Goal: Task Accomplishment & Management: Use online tool/utility

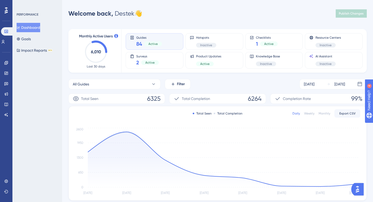
click at [295, 10] on div "Welcome back, Destek 👋 Publish Changes" at bounding box center [217, 13] width 299 height 10
click at [6, 64] on icon at bounding box center [5, 62] width 3 height 3
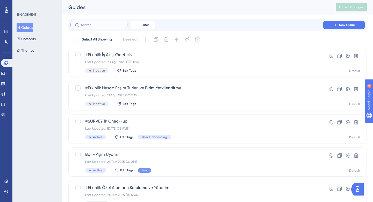
click at [109, 25] on input "text" at bounding box center [102, 25] width 42 height 4
type input ","
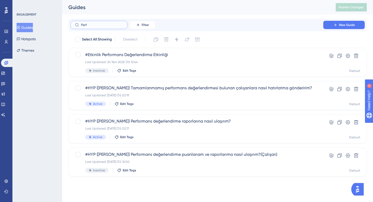
type input "Perfo"
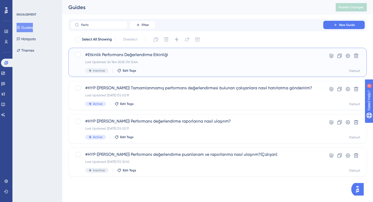
click at [170, 66] on div "#Etkinlik Performans Değerlendirme Etkinliği Last Updated: [DATE] ÖS 12:44 Inac…" at bounding box center [197, 62] width 224 height 21
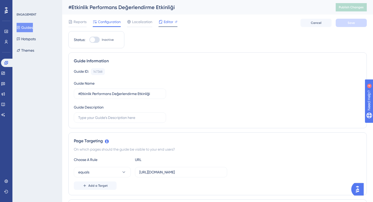
click at [168, 24] on span "Editor" at bounding box center [169, 22] width 10 height 6
